Goal: Task Accomplishment & Management: Use online tool/utility

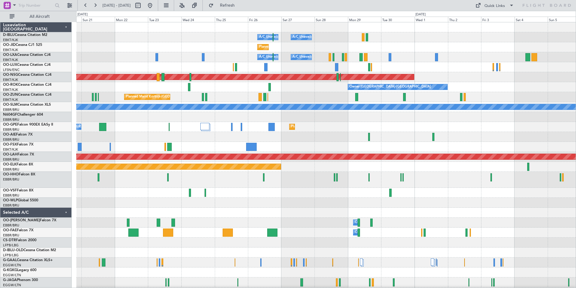
click at [215, 194] on div at bounding box center [326, 192] width 500 height 10
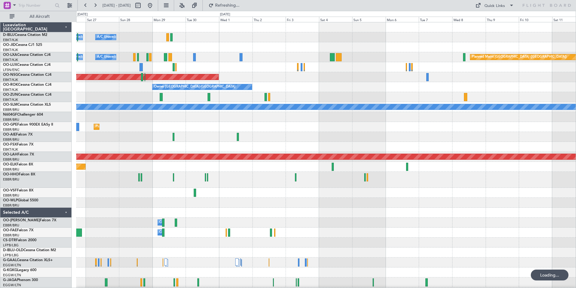
click at [138, 192] on div at bounding box center [326, 192] width 500 height 10
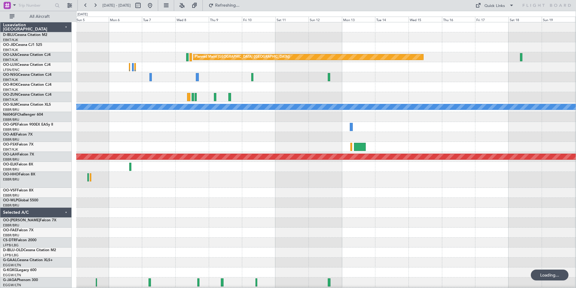
click at [203, 204] on div "Planned Maint [GEOGRAPHIC_DATA] ([GEOGRAPHIC_DATA]) Owner [GEOGRAPHIC_DATA]-[GE…" at bounding box center [326, 214] width 500 height 384
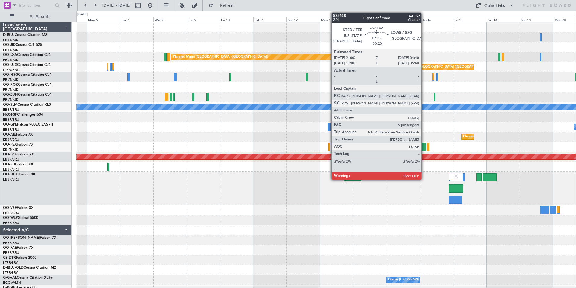
click at [424, 143] on div at bounding box center [421, 147] width 11 height 8
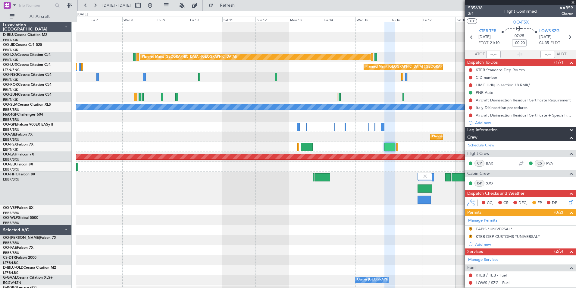
click at [320, 231] on div "Planned Maint [GEOGRAPHIC_DATA] ([GEOGRAPHIC_DATA]) Planned Maint [GEOGRAPHIC_D…" at bounding box center [326, 223] width 500 height 402
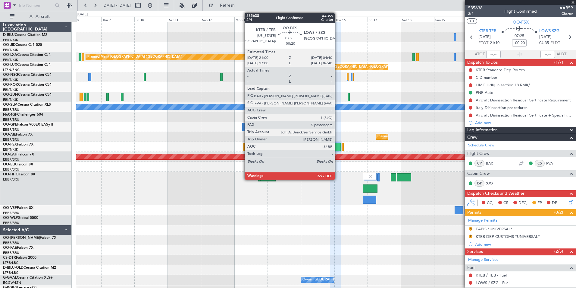
click at [338, 145] on div at bounding box center [335, 147] width 11 height 8
click at [335, 145] on div at bounding box center [335, 147] width 11 height 8
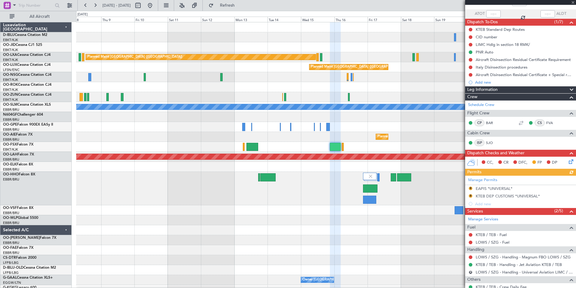
scroll to position [121, 0]
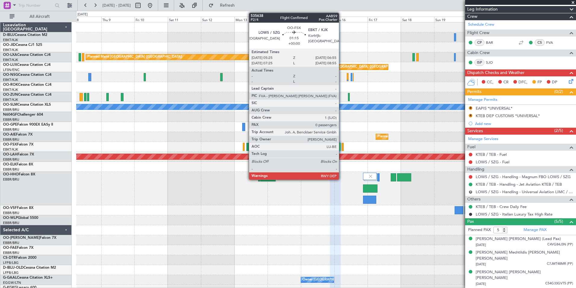
click at [342, 147] on div at bounding box center [343, 147] width 2 height 8
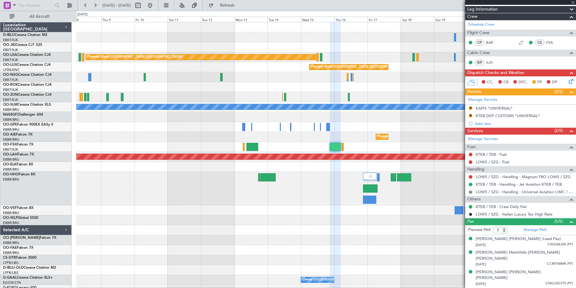
type input "0"
